Goal: Find specific page/section: Find specific page/section

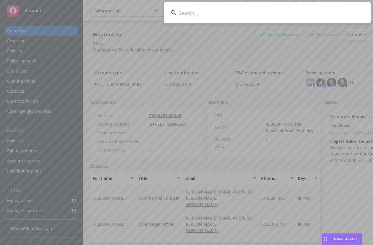
scroll to position [118, 0]
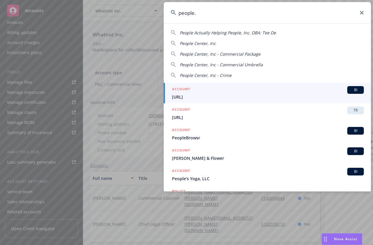
type input "people."
click at [244, 96] on span "[URL]" at bounding box center [268, 97] width 192 height 6
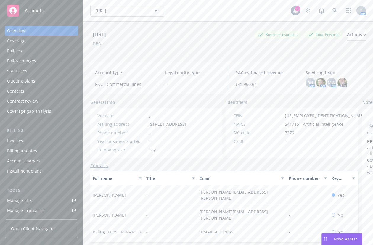
click at [31, 49] on div "Policies" at bounding box center [41, 50] width 69 height 9
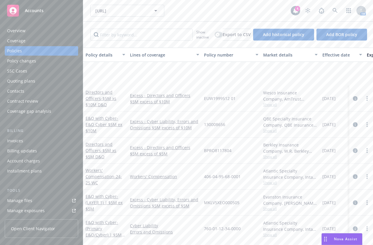
scroll to position [62, 0]
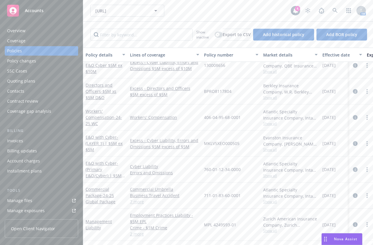
click at [216, 18] on div "[URL] [URL] 4 AM" at bounding box center [228, 10] width 290 height 21
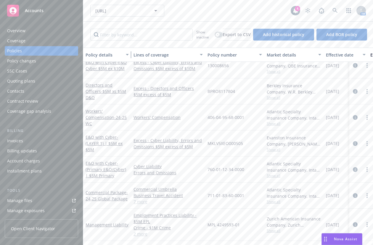
scroll to position [61, 0]
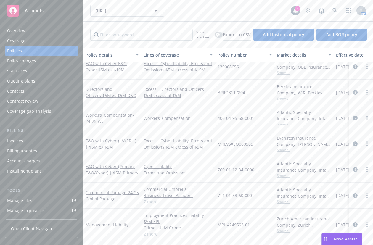
drag, startPoint x: 127, startPoint y: 54, endPoint x: 140, endPoint y: 57, distance: 13.8
click at [140, 57] on div "button" at bounding box center [138, 55] width 3 height 14
